Goal: Transaction & Acquisition: Purchase product/service

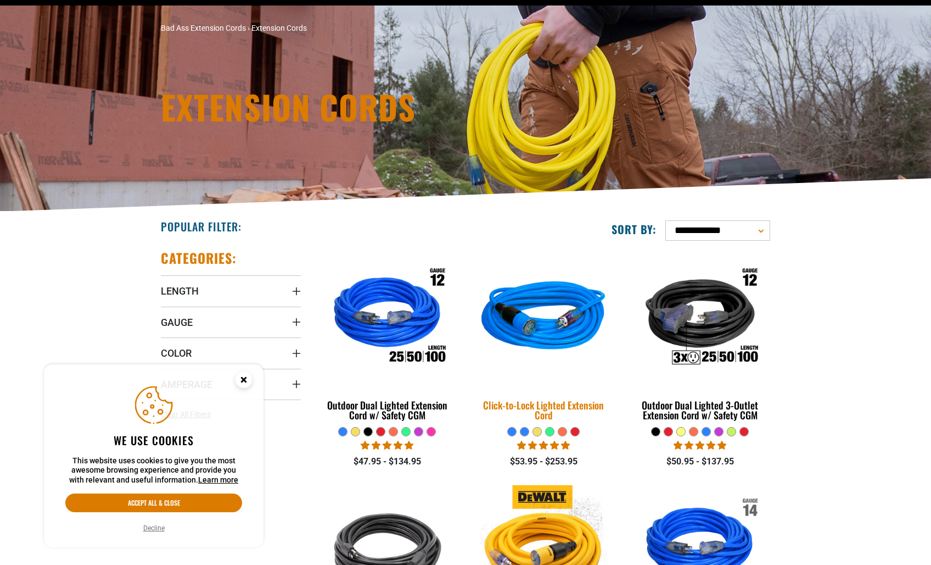
scroll to position [110, 0]
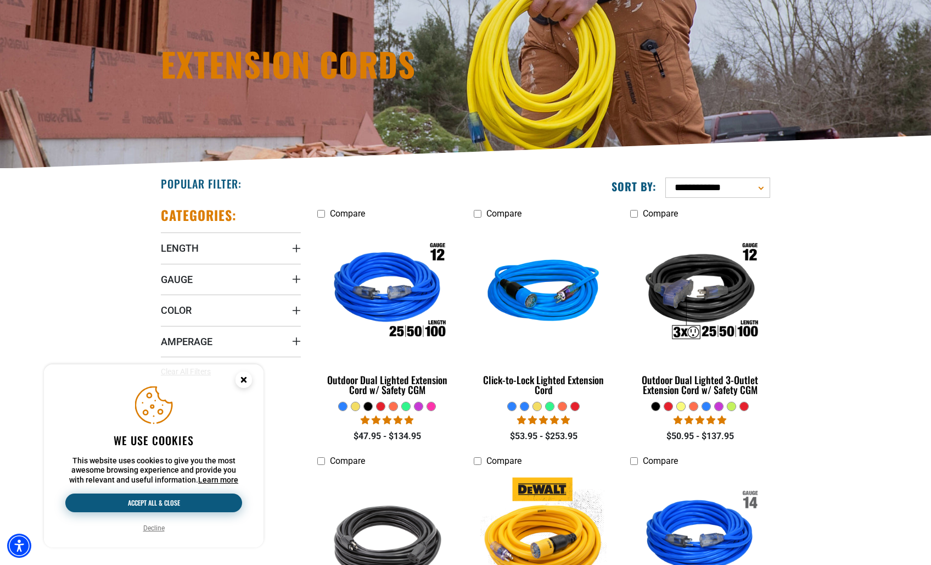
click at [182, 505] on button "Accept all & close" at bounding box center [153, 502] width 177 height 19
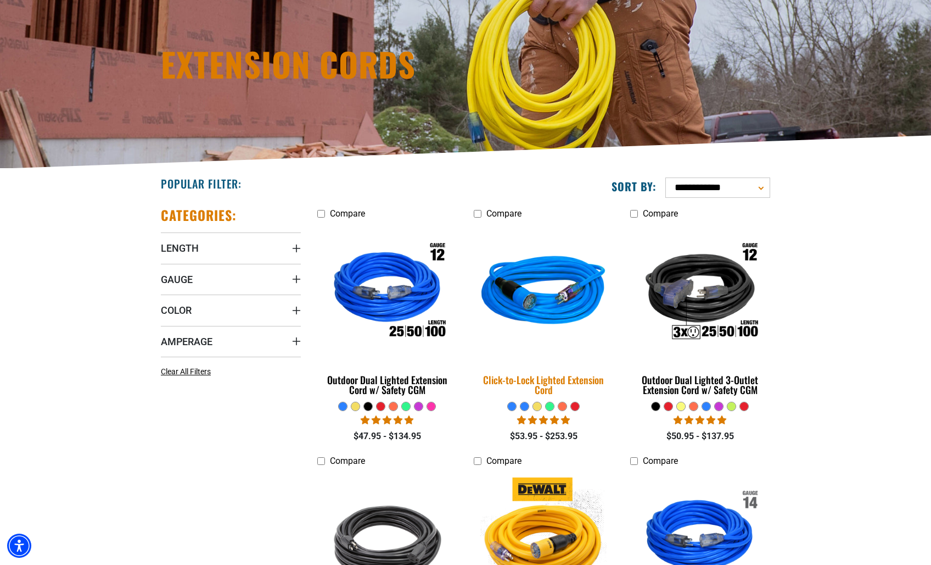
click at [569, 378] on div "Click-to-Lock Lighted Extension Cord" at bounding box center [544, 385] width 140 height 20
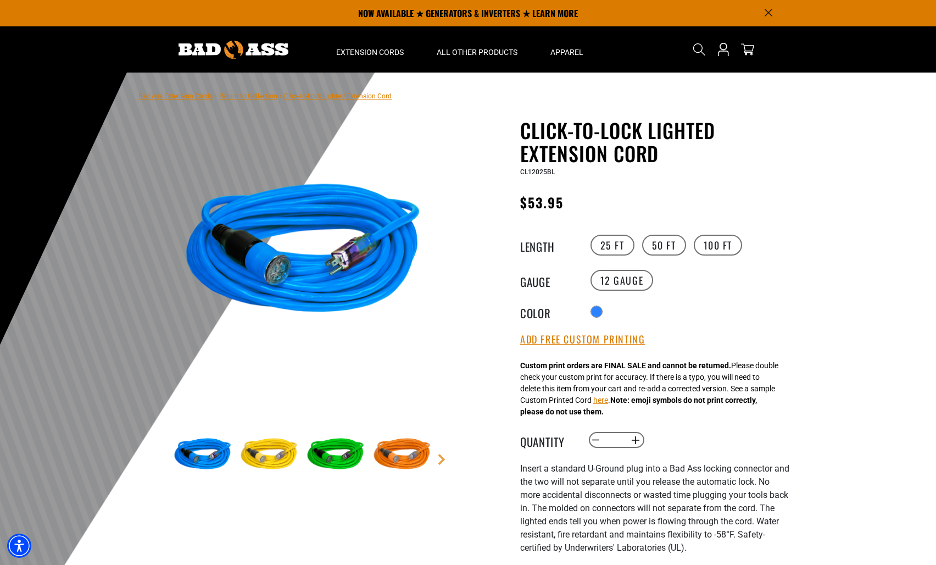
click at [275, 460] on img at bounding box center [269, 455] width 64 height 64
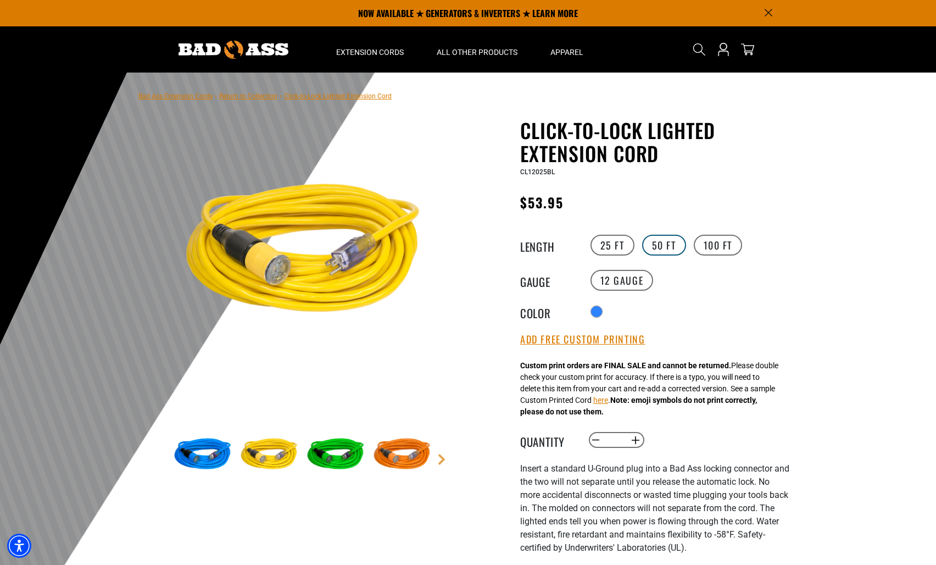
click at [664, 245] on label "50 FT" at bounding box center [664, 244] width 44 height 21
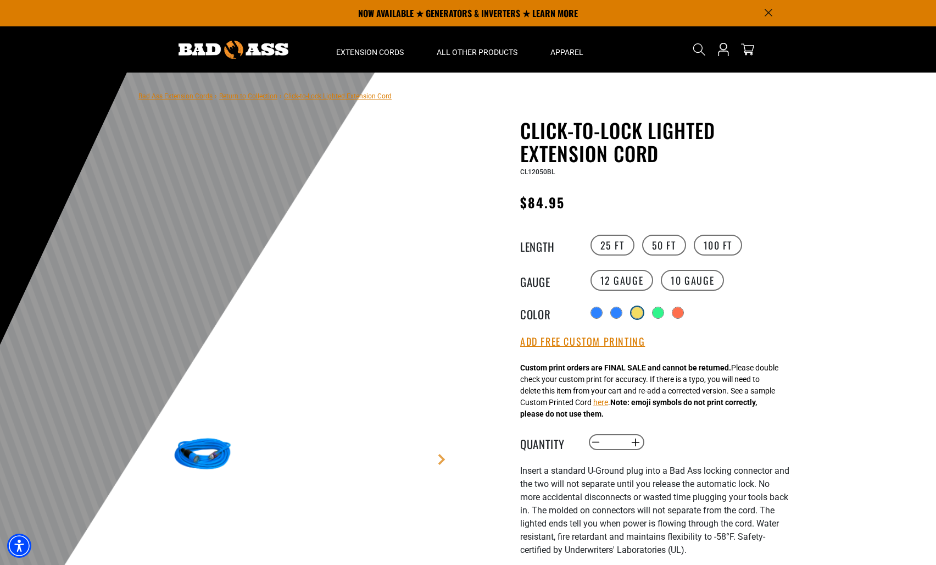
click at [642, 316] on div "products.product.variant_sold_out_or_unavailable" at bounding box center [637, 312] width 11 height 11
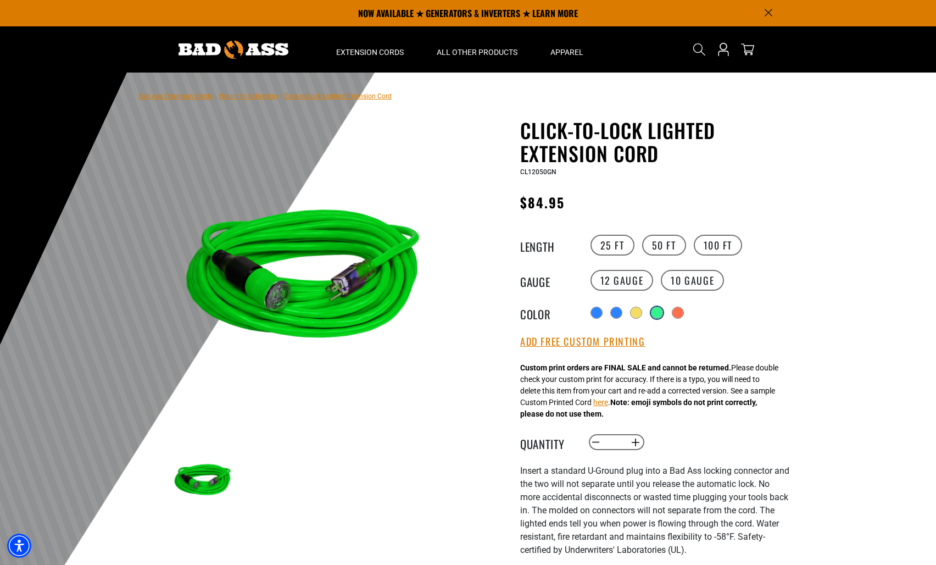
click at [663, 311] on div "products.product.variant_sold_out_or_unavailable" at bounding box center [657, 312] width 12 height 12
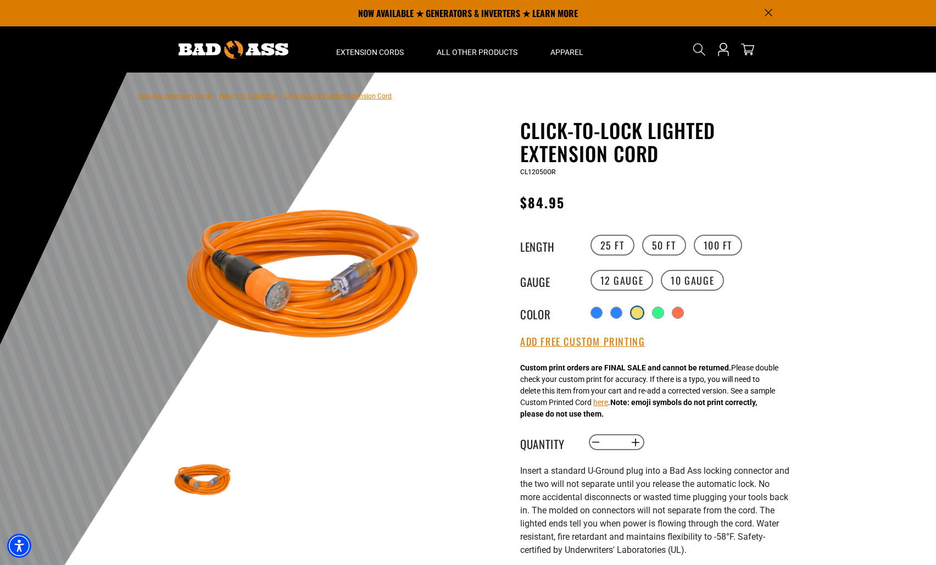
click at [636, 313] on div "products.product.variant_sold_out_or_unavailable" at bounding box center [637, 312] width 11 height 11
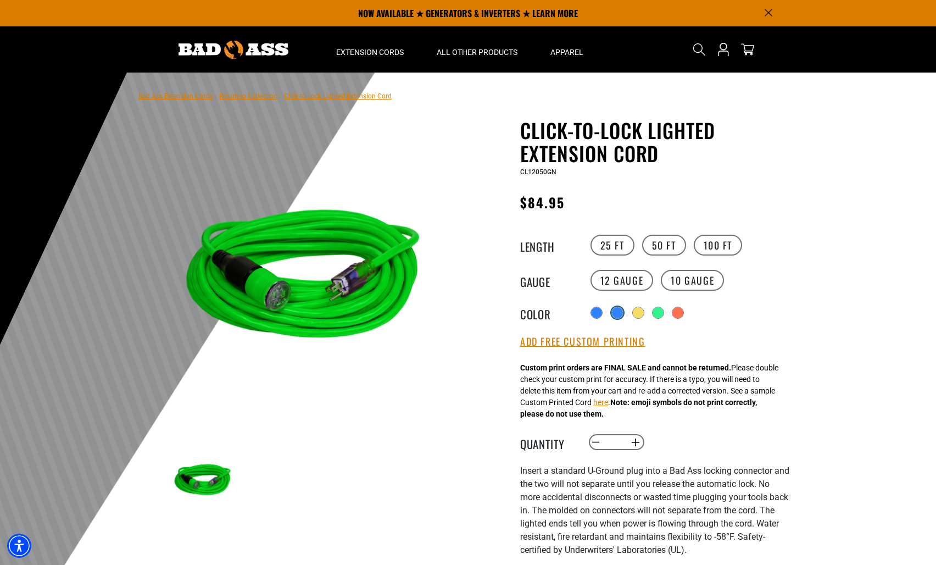
click at [614, 315] on div "products.product.variant_sold_out_or_unavailable" at bounding box center [617, 312] width 11 height 11
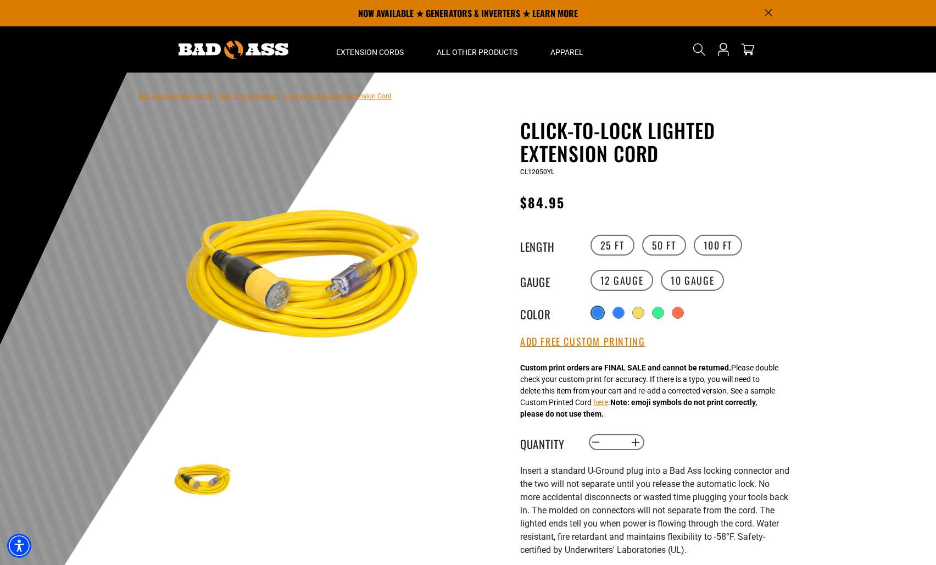
click at [594, 315] on div at bounding box center [597, 312] width 11 height 11
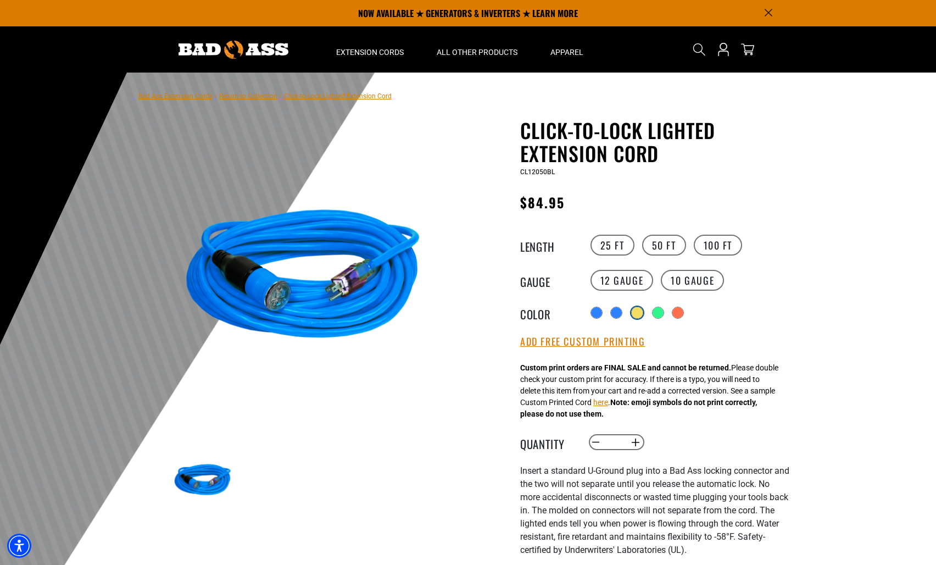
click at [638, 313] on div "products.product.variant_sold_out_or_unavailable" at bounding box center [637, 312] width 11 height 11
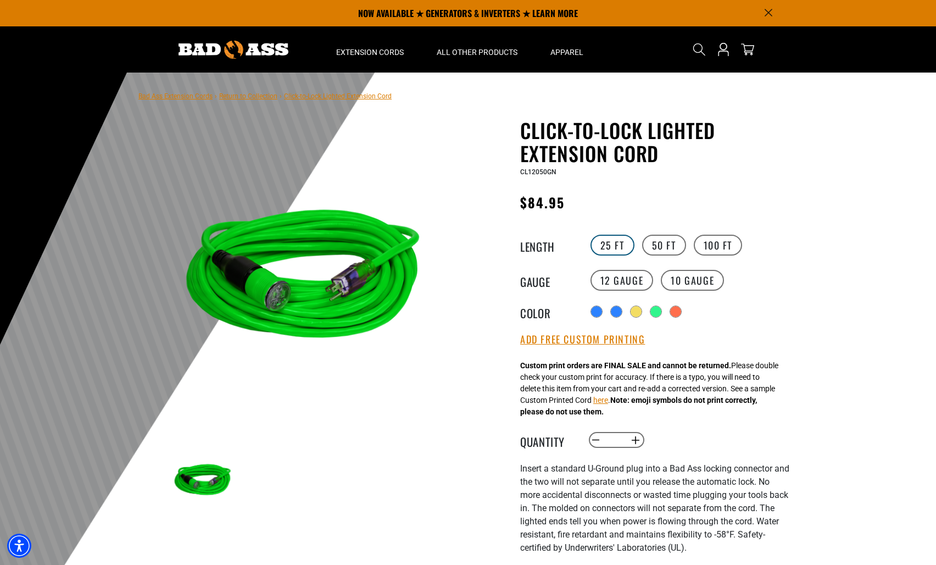
click at [609, 247] on label "25 FT" at bounding box center [612, 244] width 44 height 21
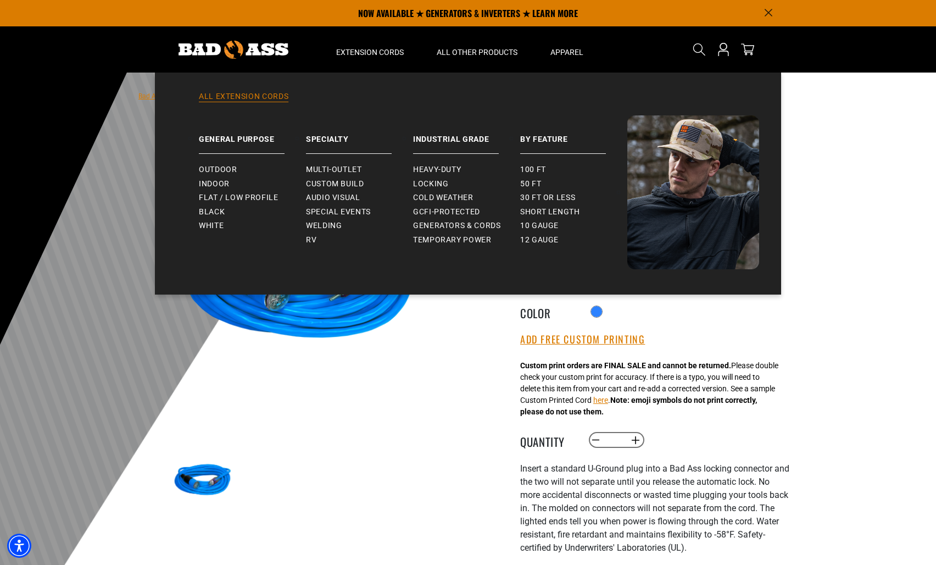
click at [243, 94] on link "All Extension Cords" at bounding box center [468, 103] width 582 height 24
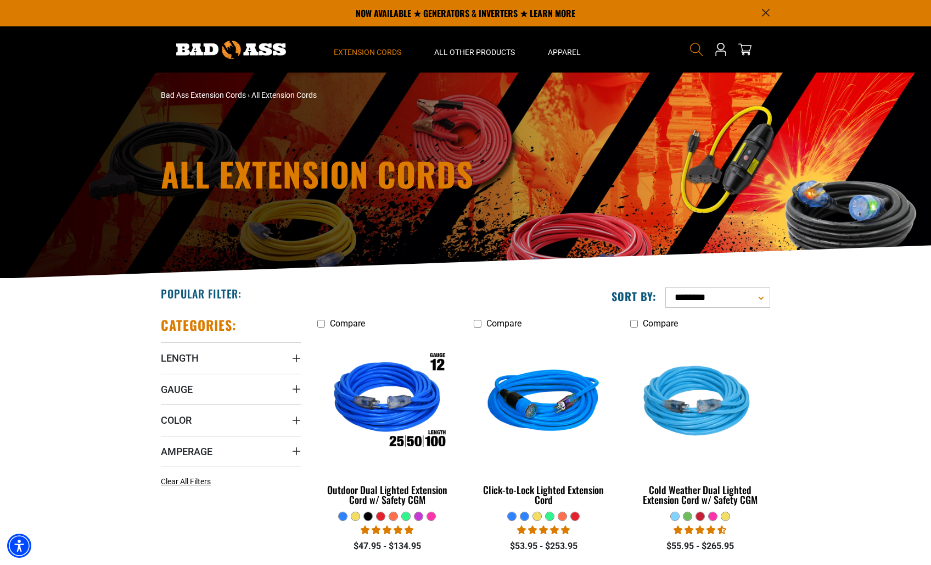
click at [696, 45] on icon "Search" at bounding box center [697, 49] width 14 height 14
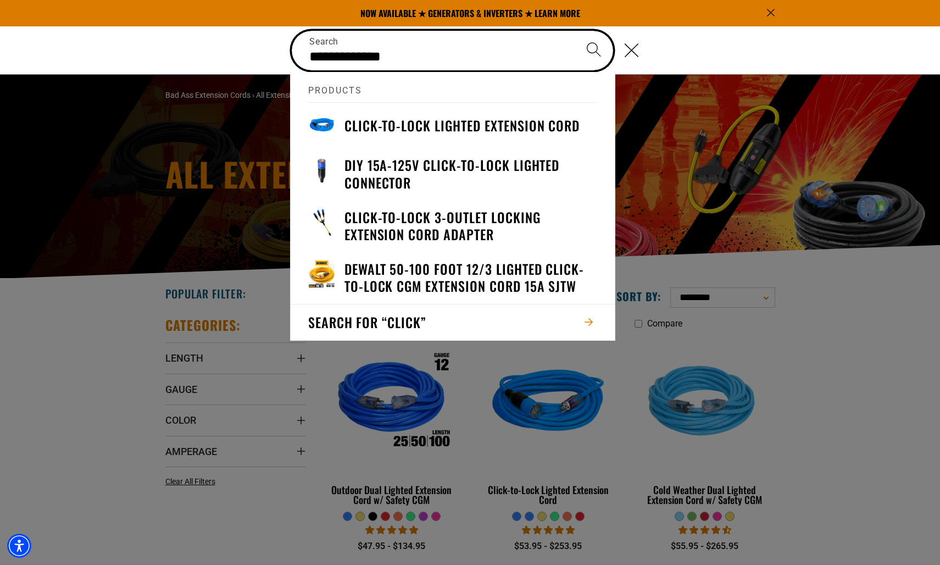
type input "**********"
click at [574, 31] on button "Search" at bounding box center [593, 50] width 38 height 38
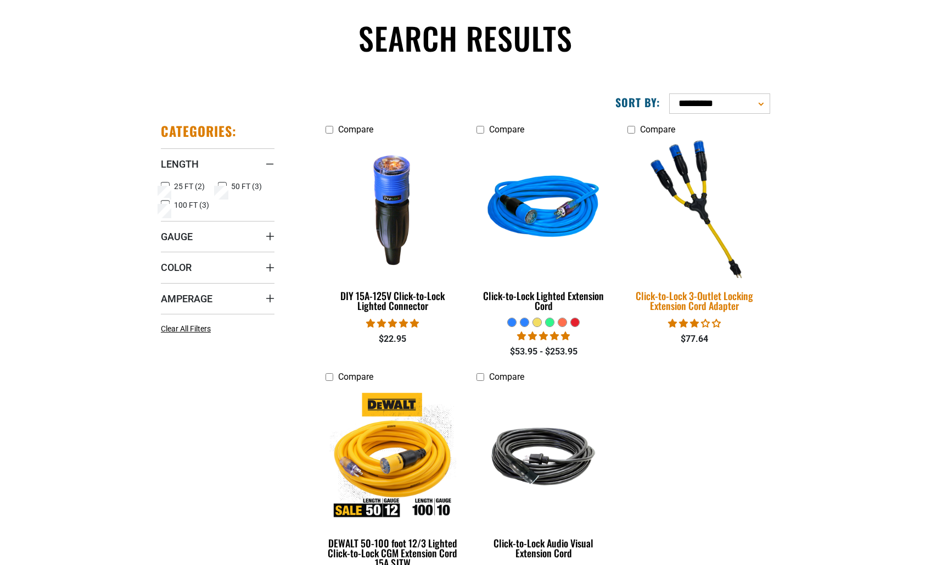
scroll to position [110, 0]
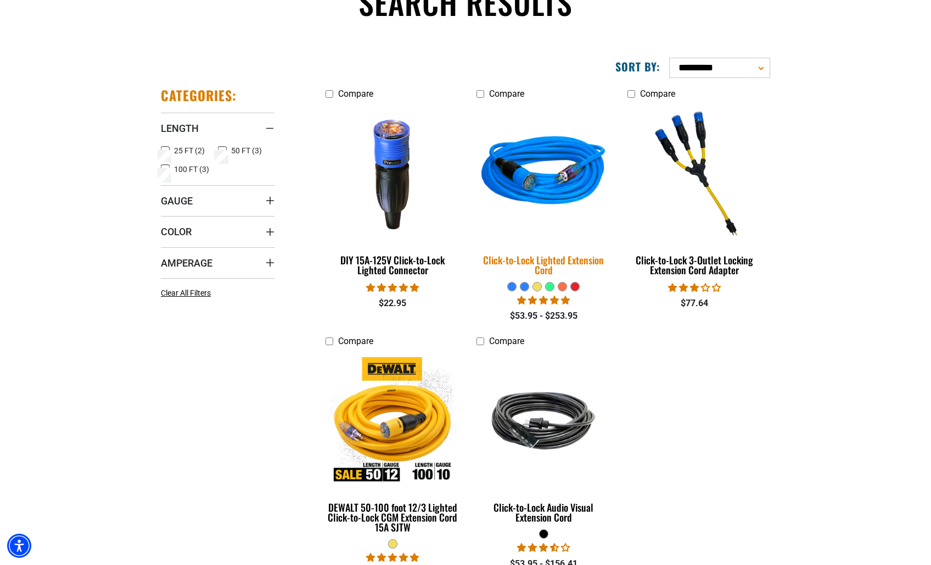
click at [573, 260] on div "Click-to-Lock Lighted Extension Cord" at bounding box center [544, 265] width 135 height 20
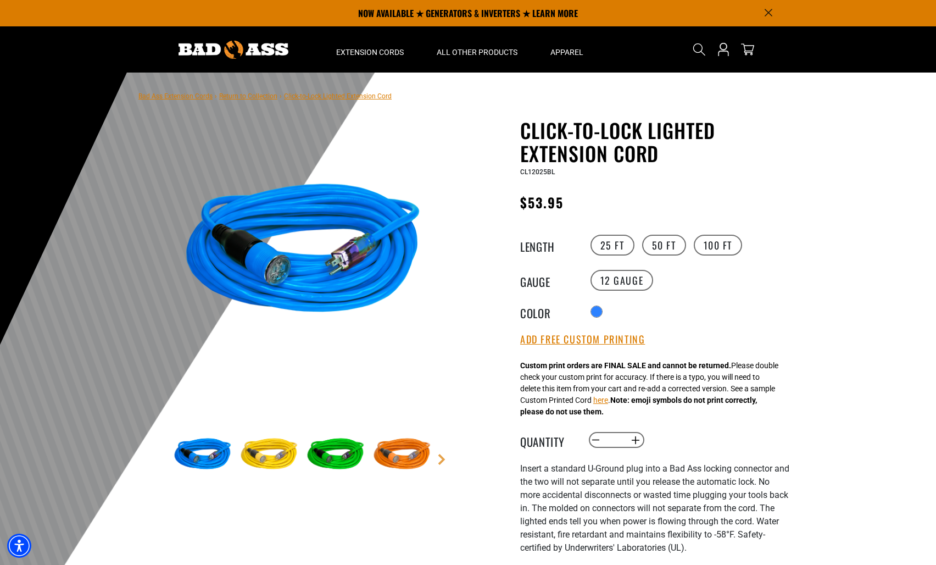
click at [622, 310] on div "Radio button products.product.variant_sold_out_or_unavailable products.product.…" at bounding box center [689, 312] width 202 height 18
click at [657, 244] on label "50 FT" at bounding box center [664, 244] width 44 height 21
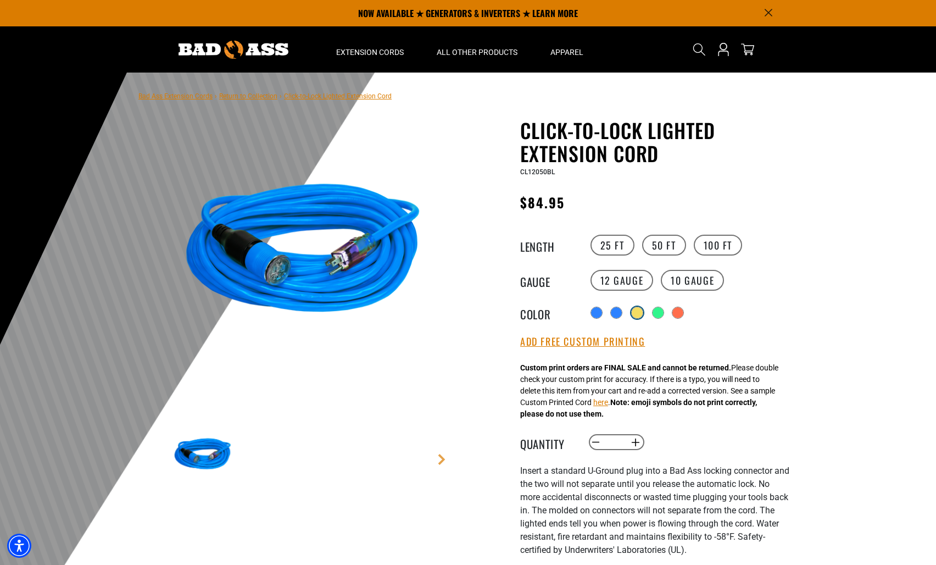
click at [636, 313] on div "products.product.variant_sold_out_or_unavailable" at bounding box center [637, 312] width 11 height 11
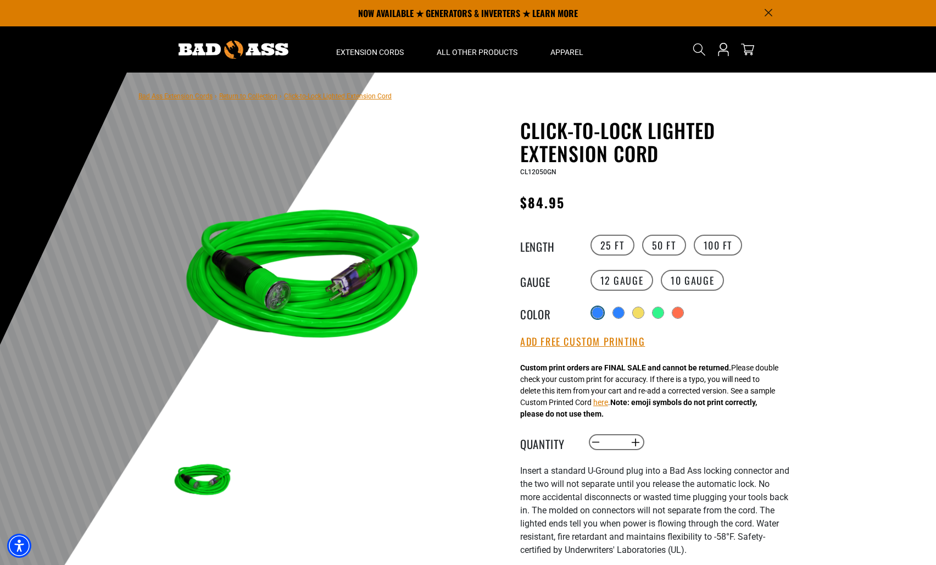
click at [596, 316] on div at bounding box center [597, 312] width 11 height 11
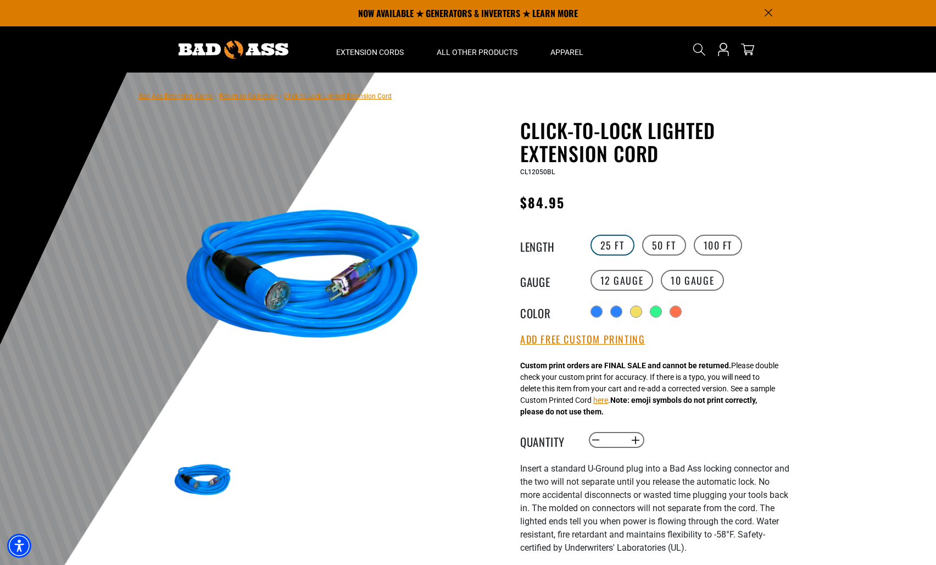
click at [608, 248] on label "25 FT" at bounding box center [612, 244] width 44 height 21
click at [598, 340] on button "Add Free Custom Printing" at bounding box center [582, 339] width 125 height 12
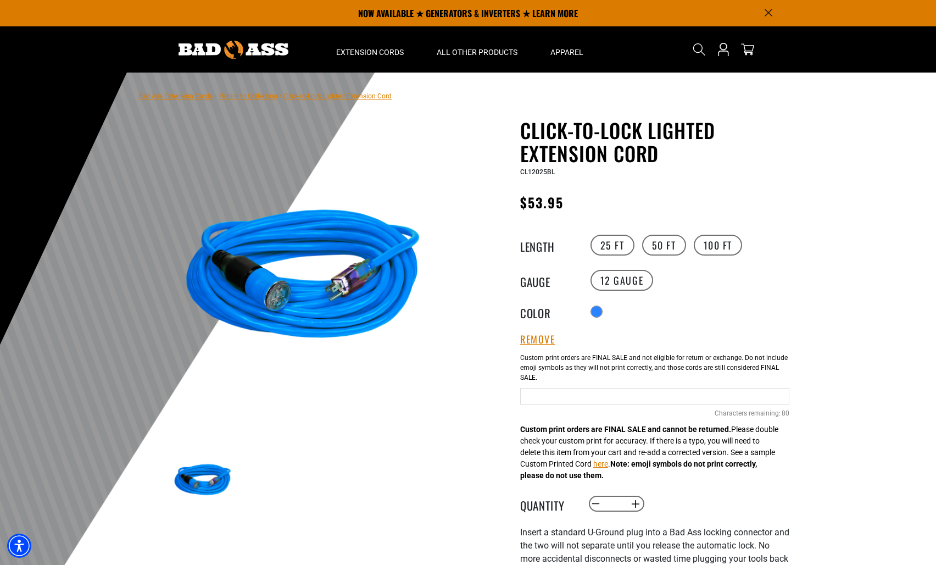
click at [593, 394] on input "text" at bounding box center [654, 396] width 269 height 16
type input "*"
type input "*****"
click at [635, 503] on button "Increase quantity for Click-to-Lock Lighted Extension Cord" at bounding box center [635, 503] width 17 height 19
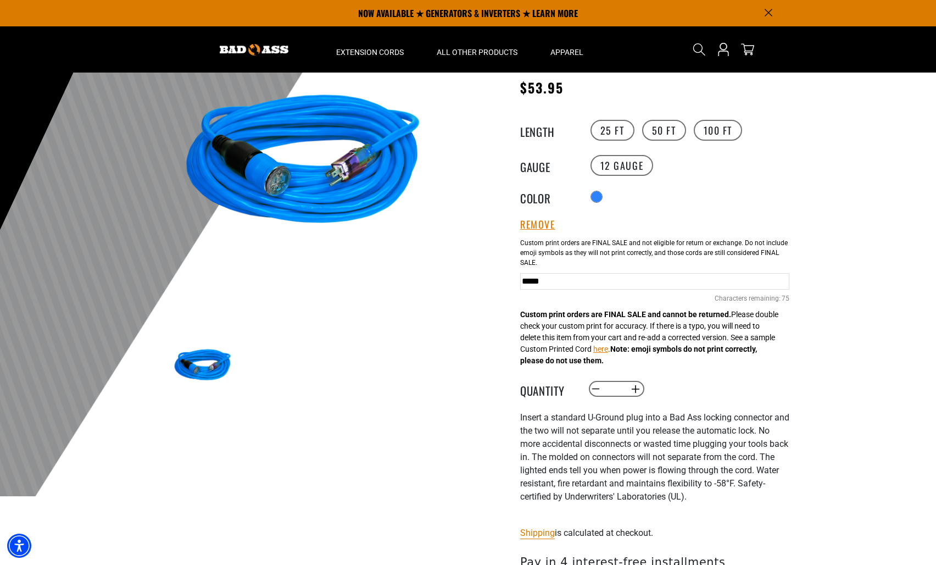
scroll to position [110, 0]
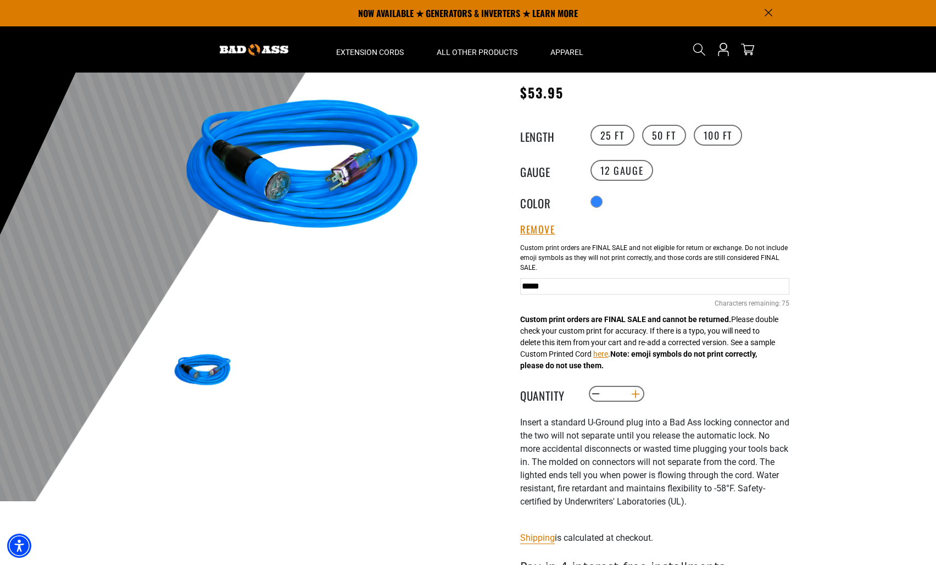
click at [632, 395] on button "Increase quantity for Click-to-Lock Lighted Extension Cord" at bounding box center [635, 393] width 17 height 19
type input "*"
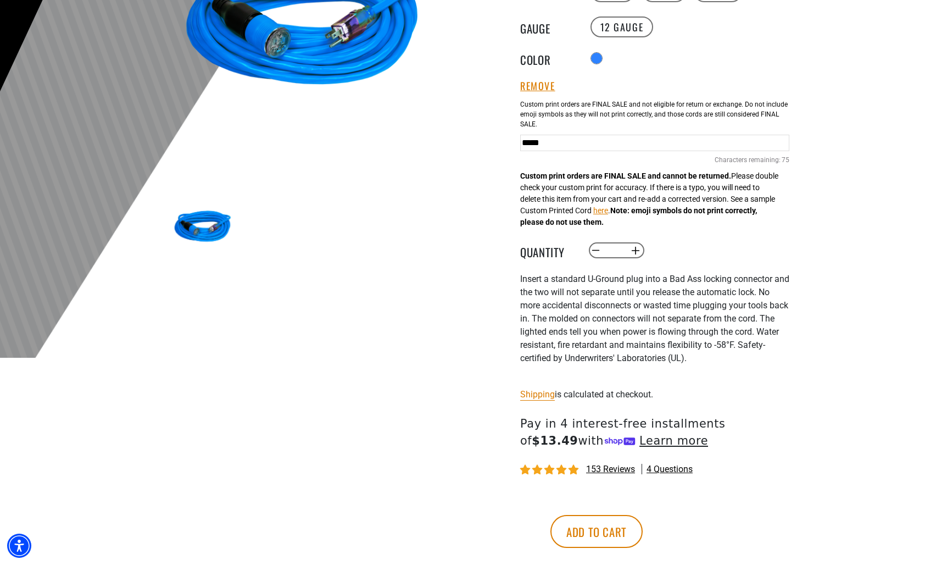
scroll to position [329, 0]
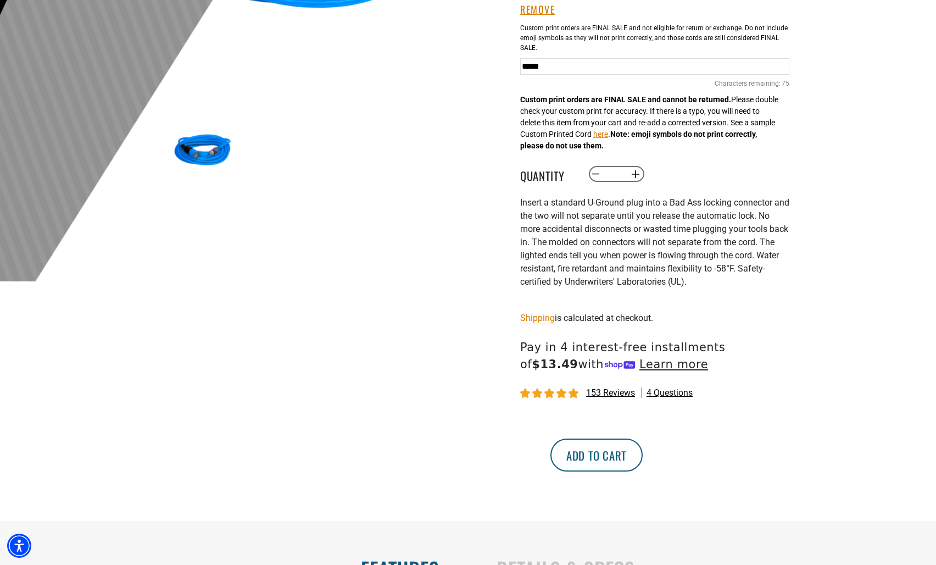
click at [643, 459] on button "Add to cart" at bounding box center [596, 454] width 92 height 33
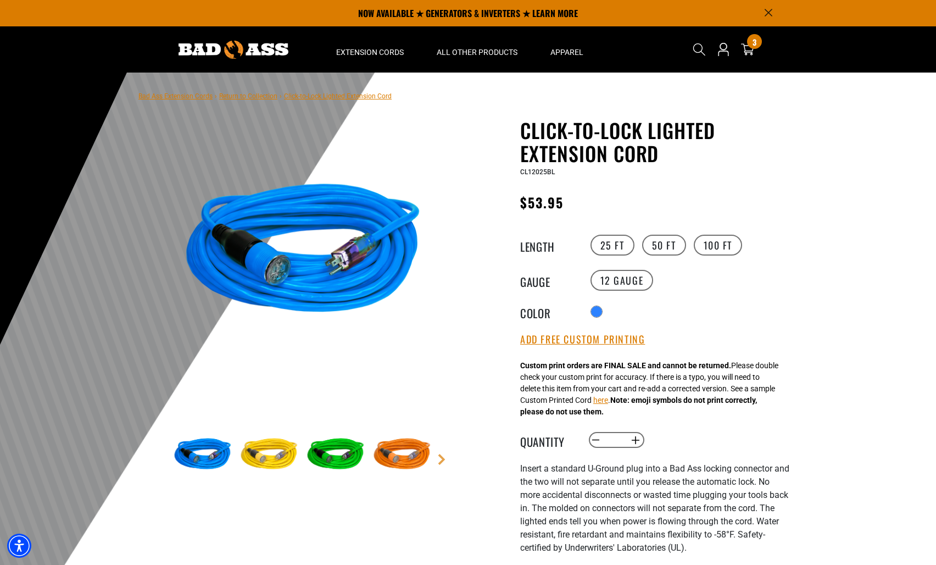
click at [277, 455] on img at bounding box center [269, 455] width 64 height 64
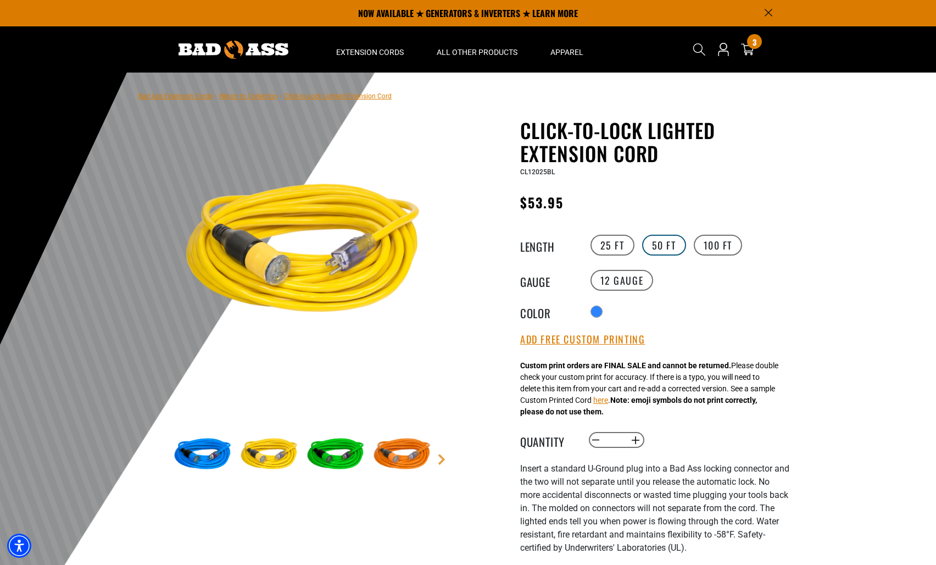
click at [663, 239] on label "50 FT" at bounding box center [664, 244] width 44 height 21
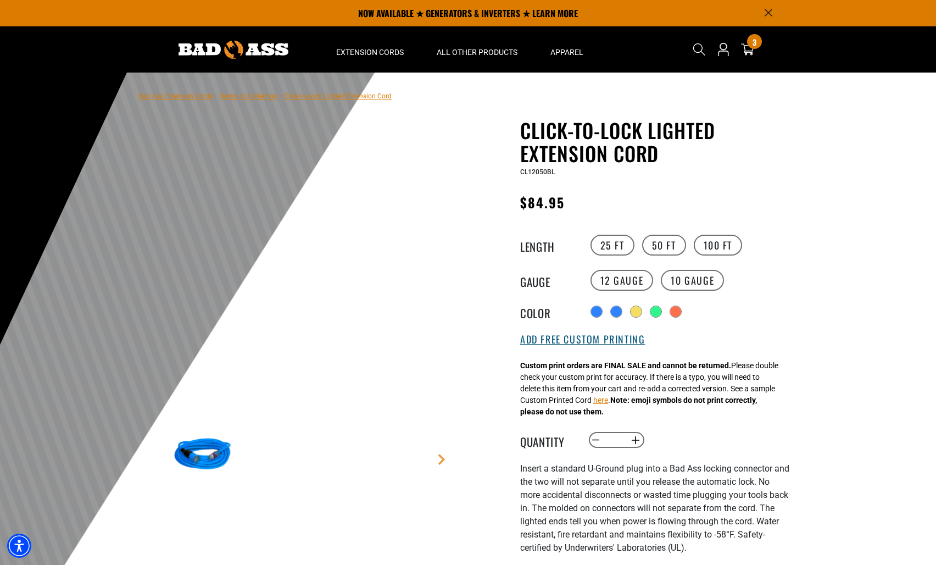
click at [588, 338] on button "Add Free Custom Printing" at bounding box center [582, 339] width 125 height 12
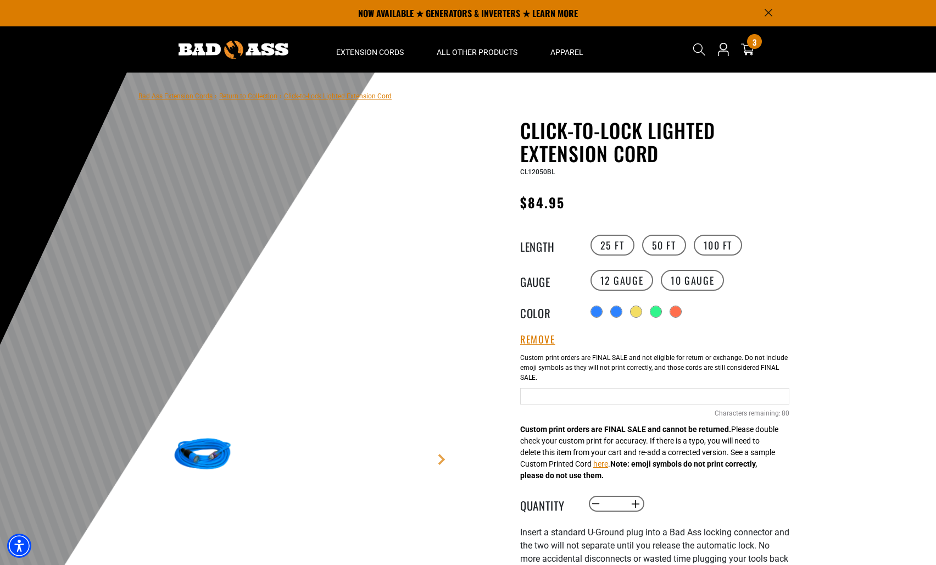
click at [577, 397] on input "Blue Cables" at bounding box center [654, 396] width 269 height 16
type input "*****"
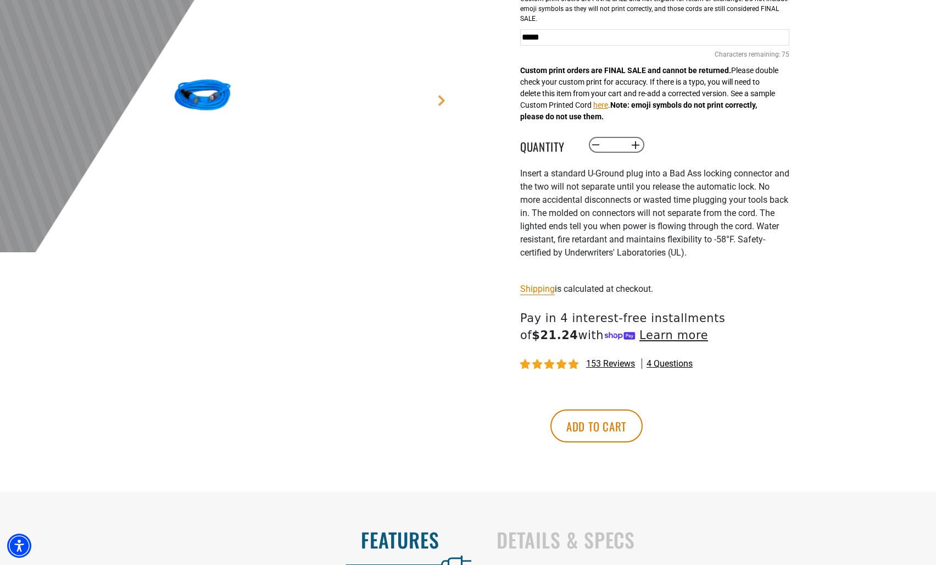
scroll to position [384, 0]
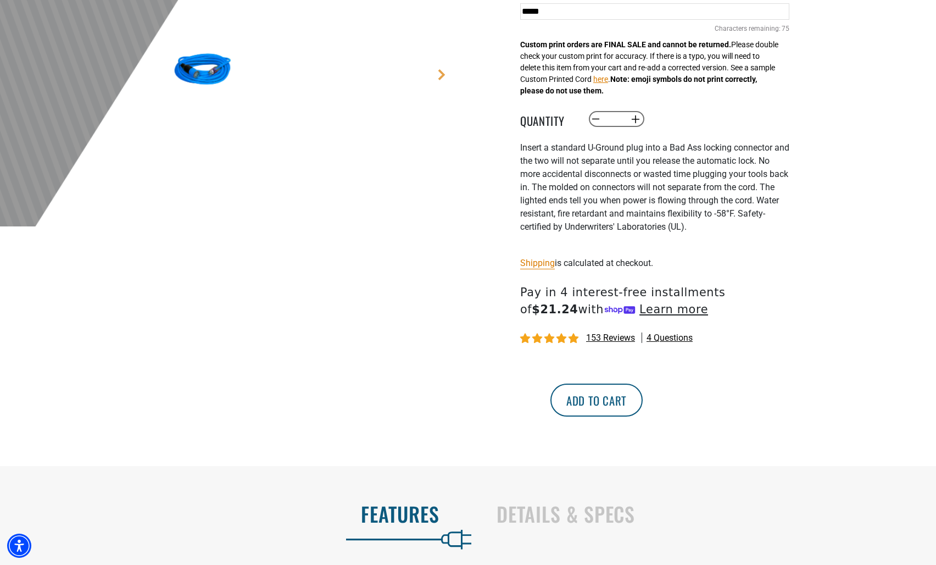
click at [643, 396] on button "Add to cart" at bounding box center [596, 399] width 92 height 33
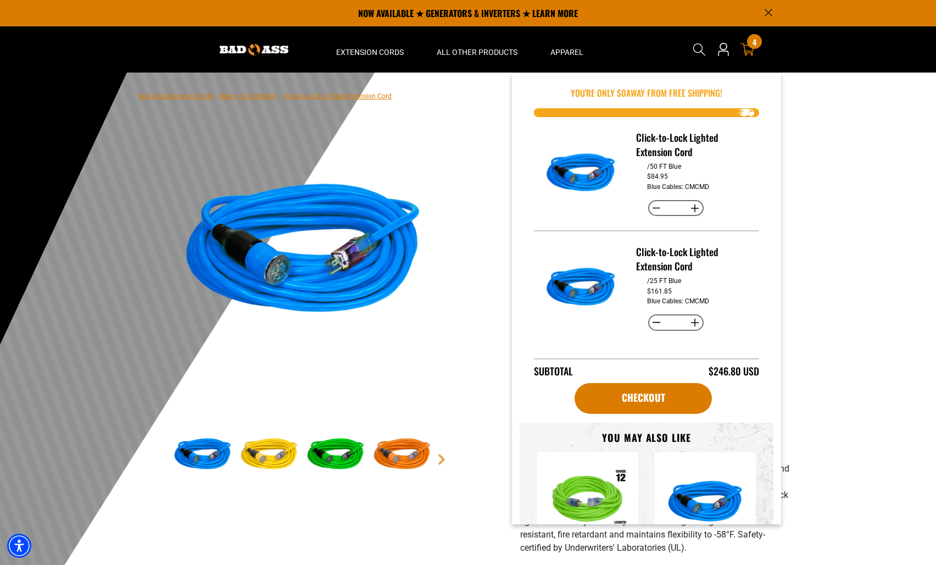
click at [747, 45] on icon at bounding box center [747, 49] width 14 height 13
